Goal: Consume media (video, audio)

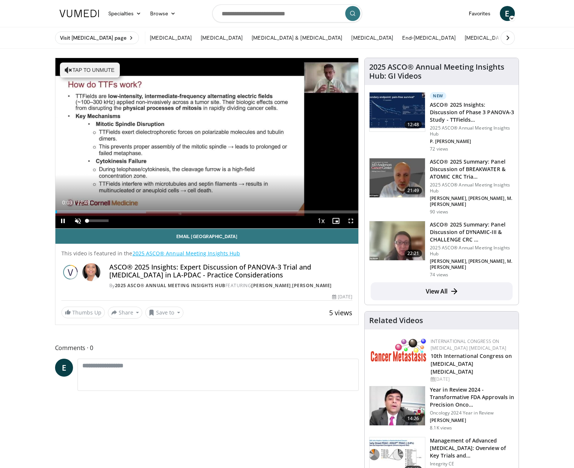
click at [79, 222] on span "Video Player" at bounding box center [77, 220] width 15 height 15
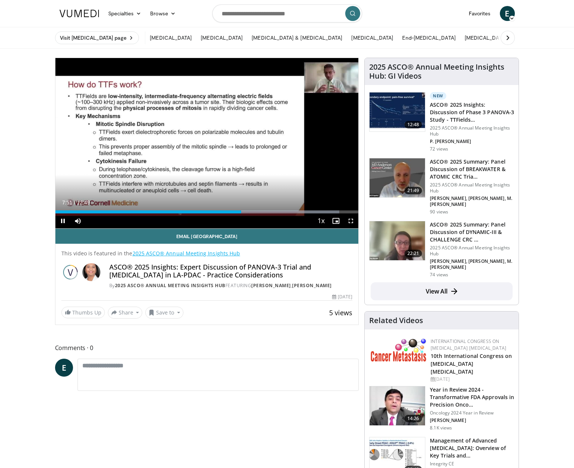
click at [350, 219] on span "Video Player" at bounding box center [350, 220] width 15 height 15
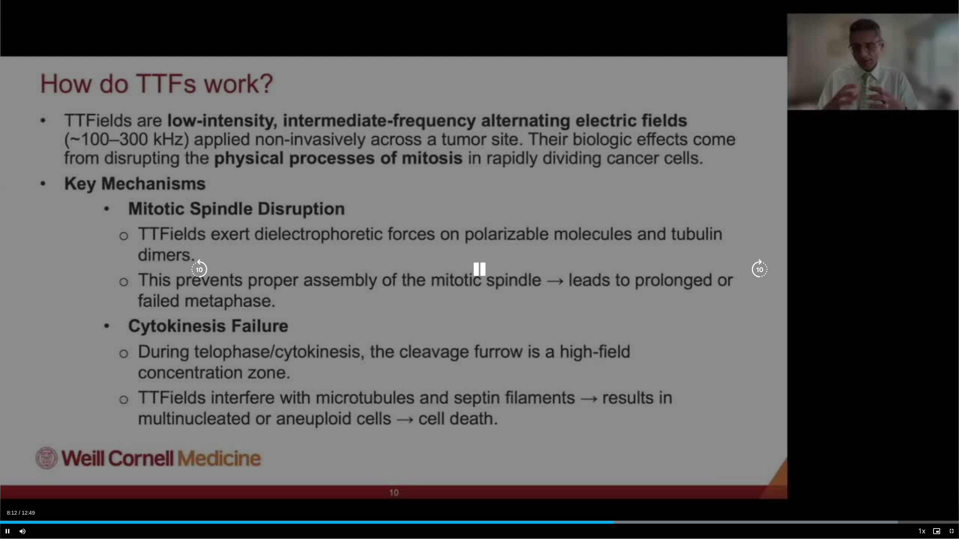
click at [560, 362] on div "10 seconds Tap to unmute" at bounding box center [479, 269] width 959 height 539
